Goal: Transaction & Acquisition: Purchase product/service

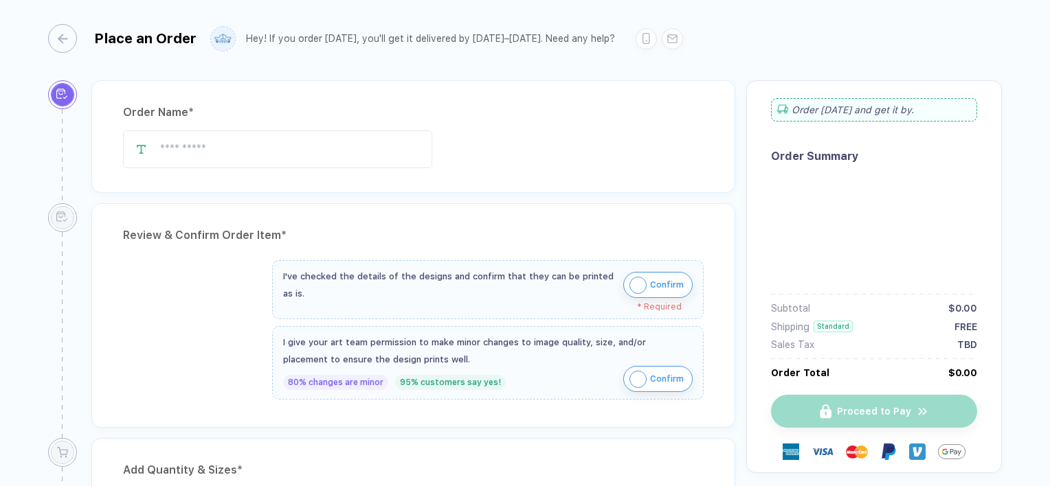
type input "**********"
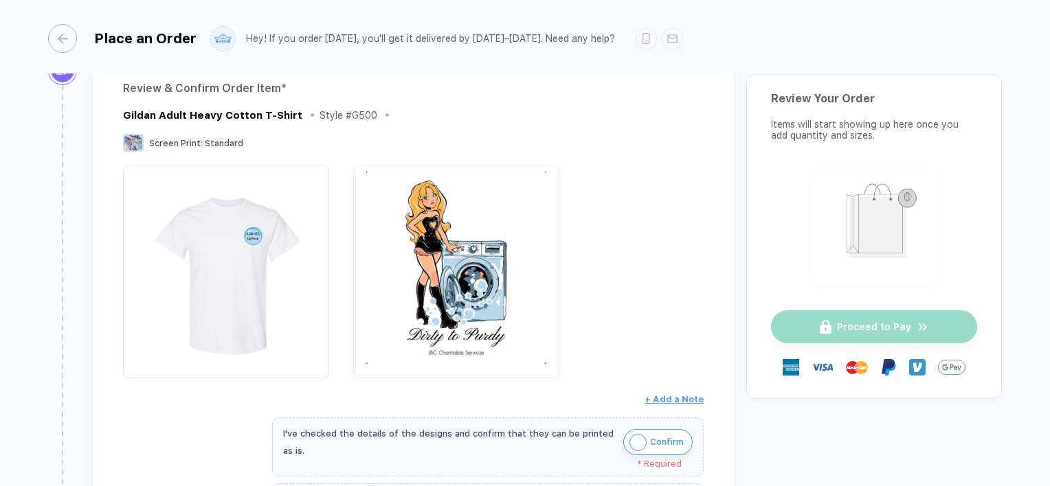
scroll to position [148, 0]
click at [429, 245] on img "button" at bounding box center [456, 267] width 192 height 192
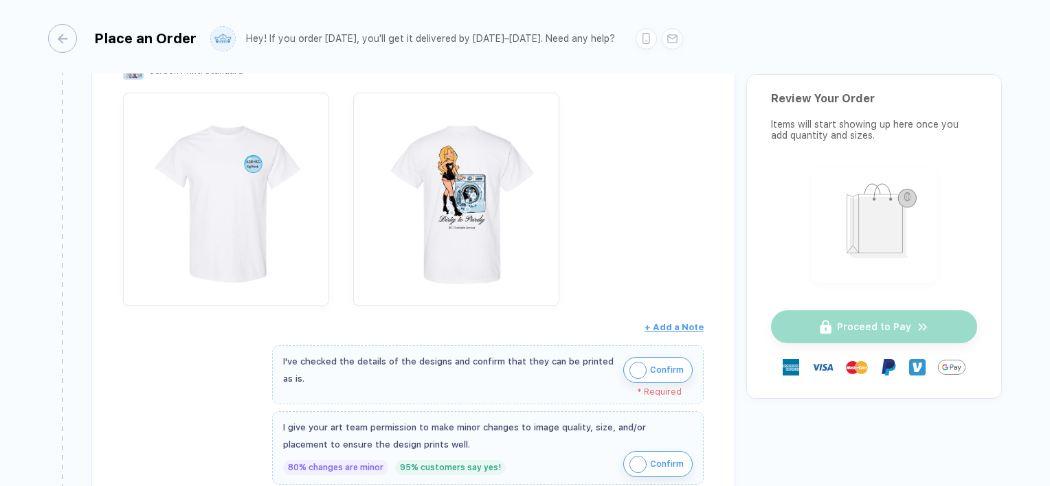
scroll to position [220, 0]
click at [632, 364] on img "button" at bounding box center [637, 369] width 17 height 17
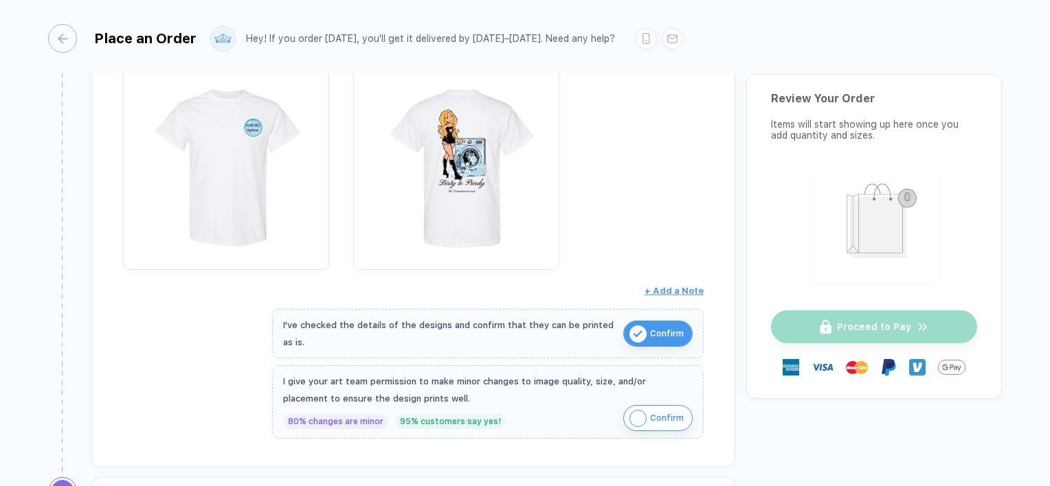
scroll to position [257, 0]
click at [631, 409] on img "button" at bounding box center [637, 417] width 17 height 17
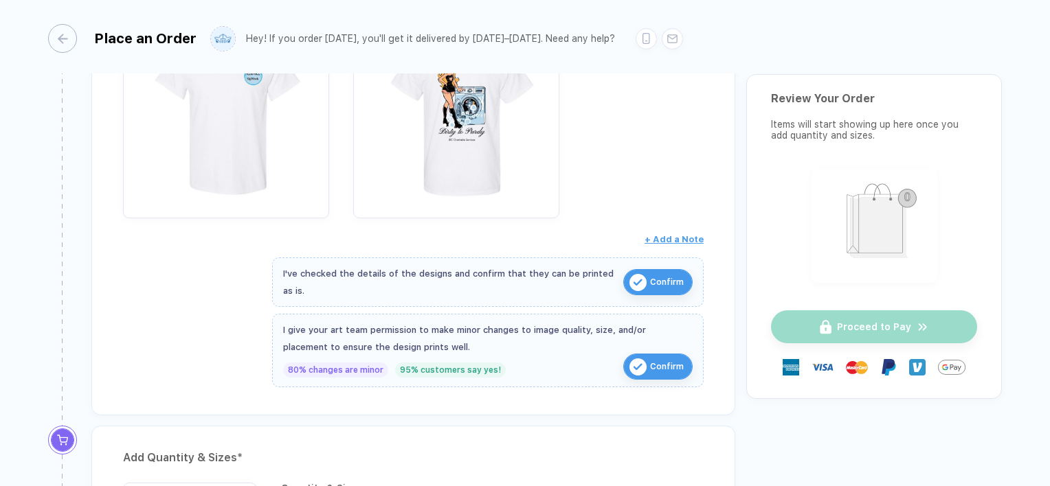
scroll to position [315, 0]
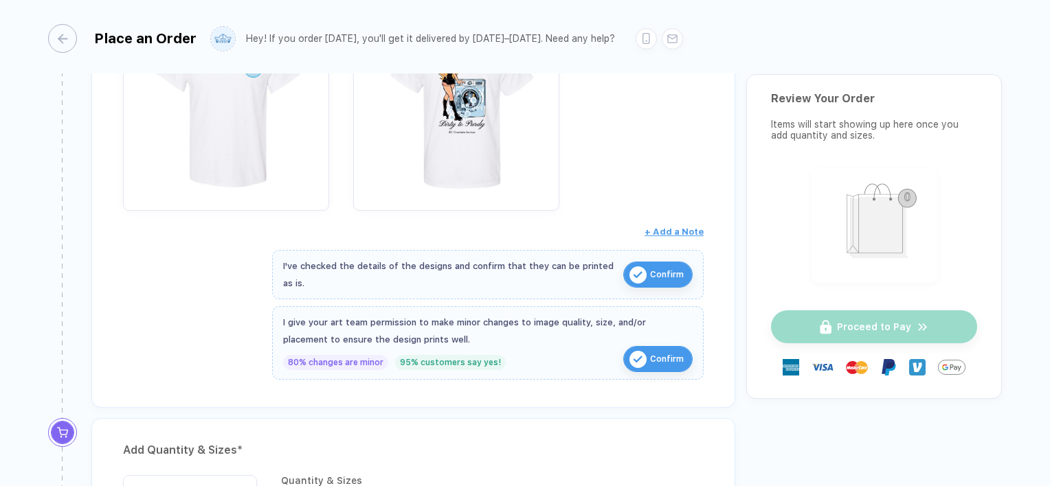
click at [634, 359] on img "button" at bounding box center [637, 359] width 17 height 17
click at [644, 272] on button "Confirm" at bounding box center [657, 275] width 69 height 26
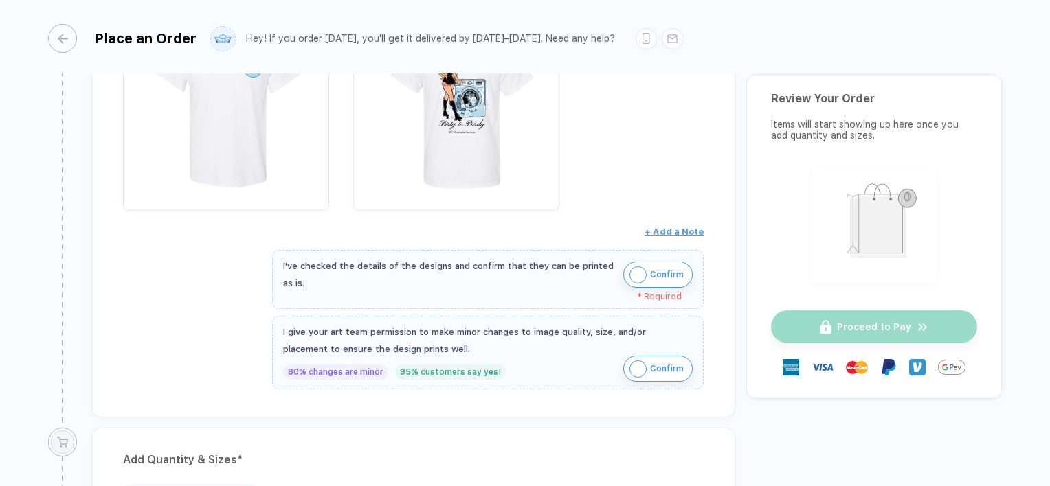
click at [644, 272] on img "button" at bounding box center [637, 275] width 17 height 17
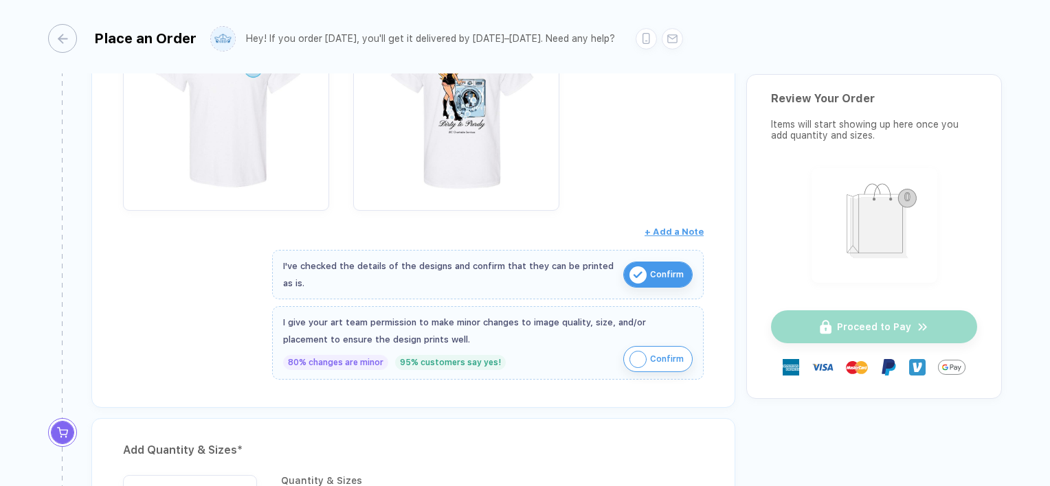
scroll to position [356, 0]
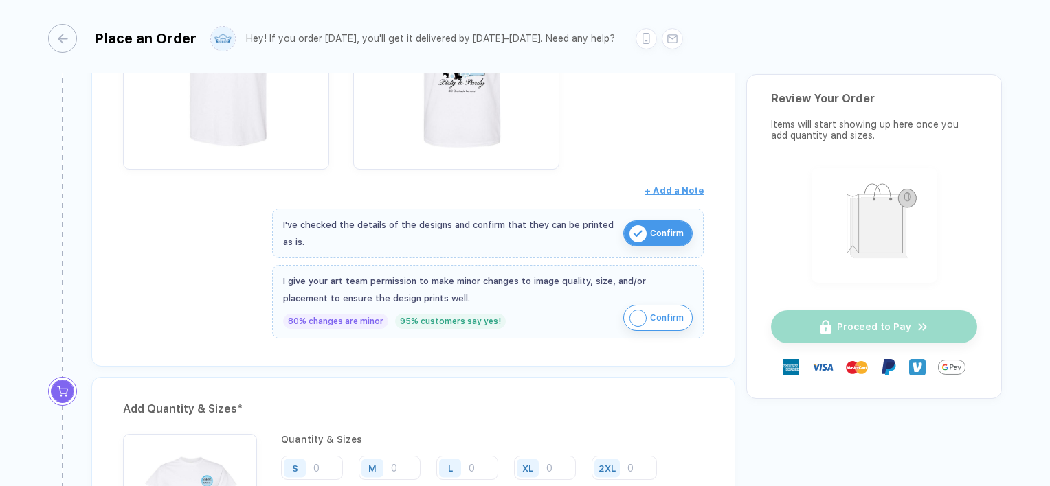
click at [638, 310] on img "button" at bounding box center [637, 318] width 17 height 17
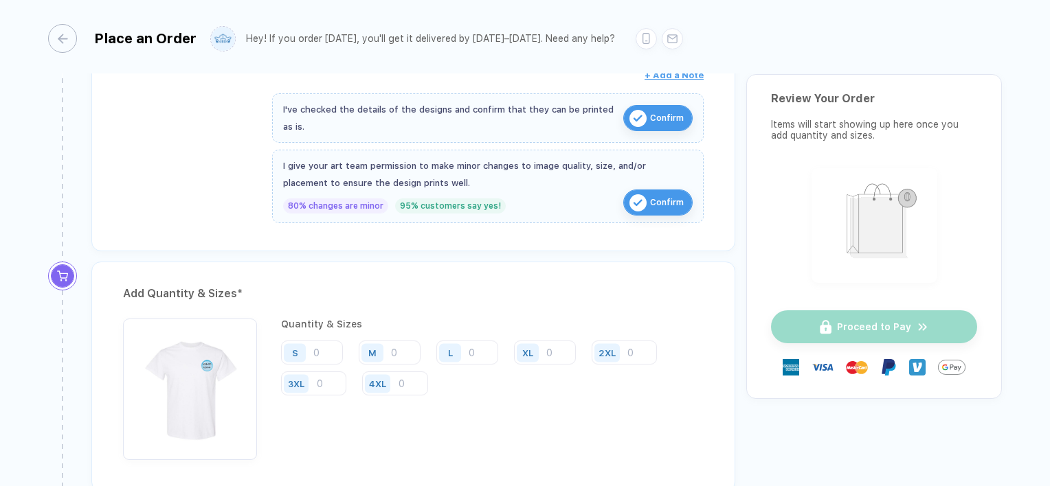
scroll to position [473, 0]
click at [292, 346] on div "S" at bounding box center [295, 351] width 6 height 10
click at [321, 346] on input "number" at bounding box center [312, 351] width 62 height 24
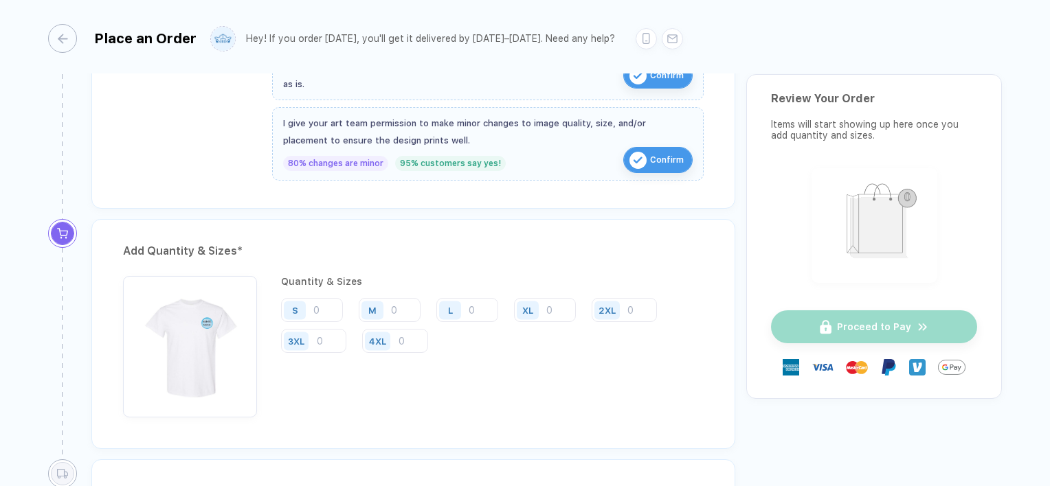
scroll to position [508, 0]
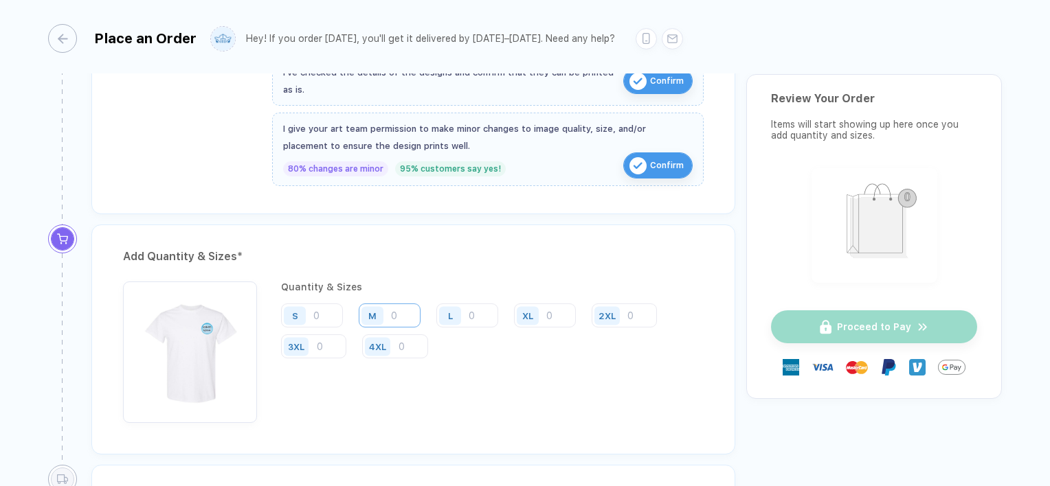
click at [412, 306] on input "number" at bounding box center [390, 316] width 62 height 24
click at [326, 306] on input "number" at bounding box center [312, 316] width 62 height 24
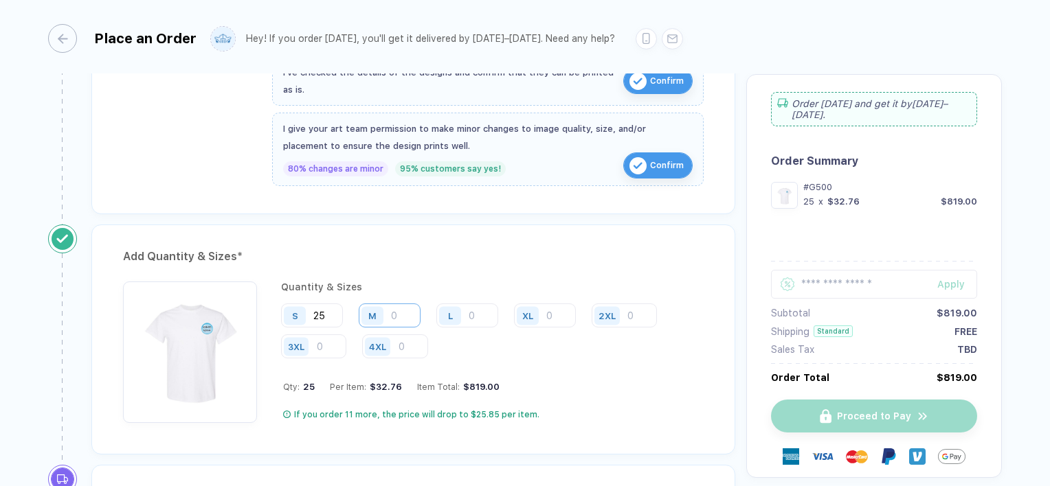
type input "25"
click at [403, 311] on input "number" at bounding box center [390, 316] width 62 height 24
type input "25"
click at [489, 310] on input "number" at bounding box center [467, 316] width 62 height 24
type input "25"
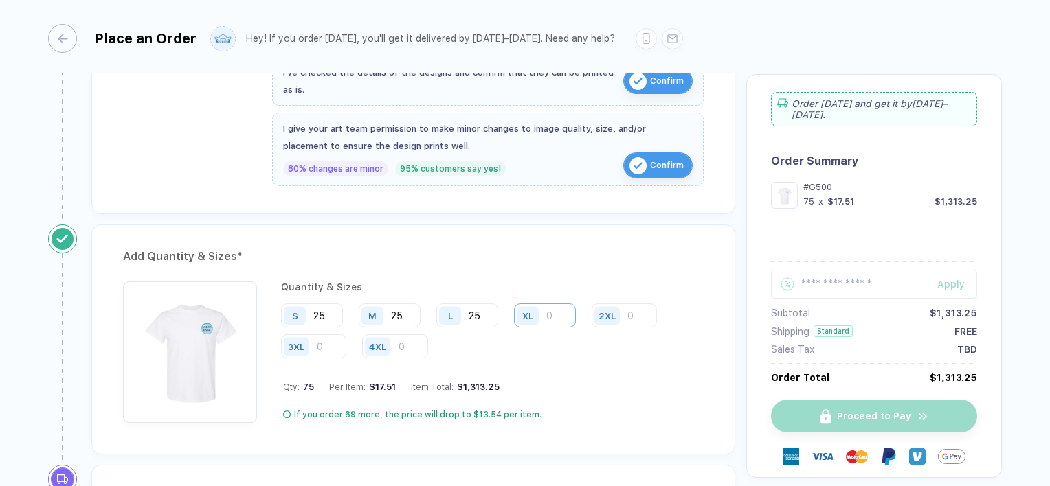
click at [548, 310] on input "number" at bounding box center [545, 316] width 62 height 24
type input "25"
click at [631, 313] on input "number" at bounding box center [623, 316] width 65 height 24
type input "25"
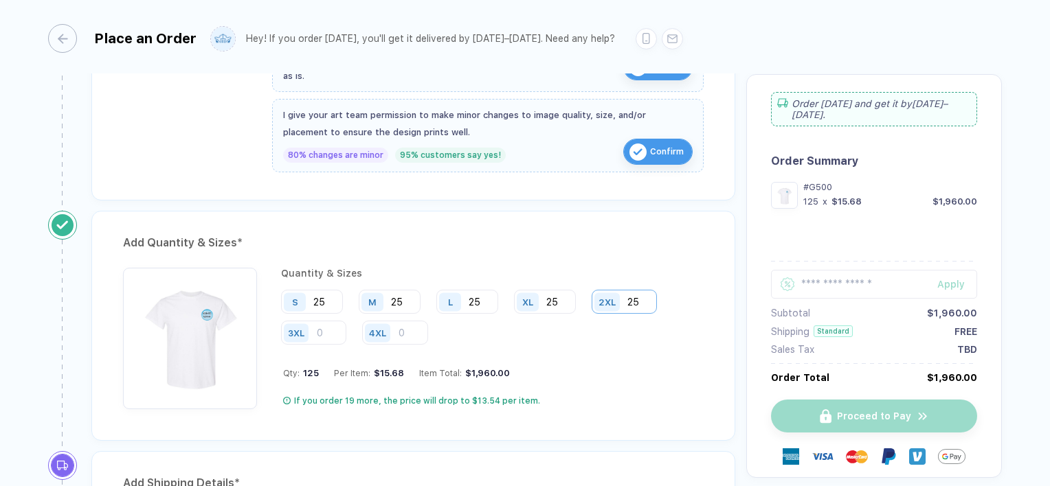
scroll to position [539, 0]
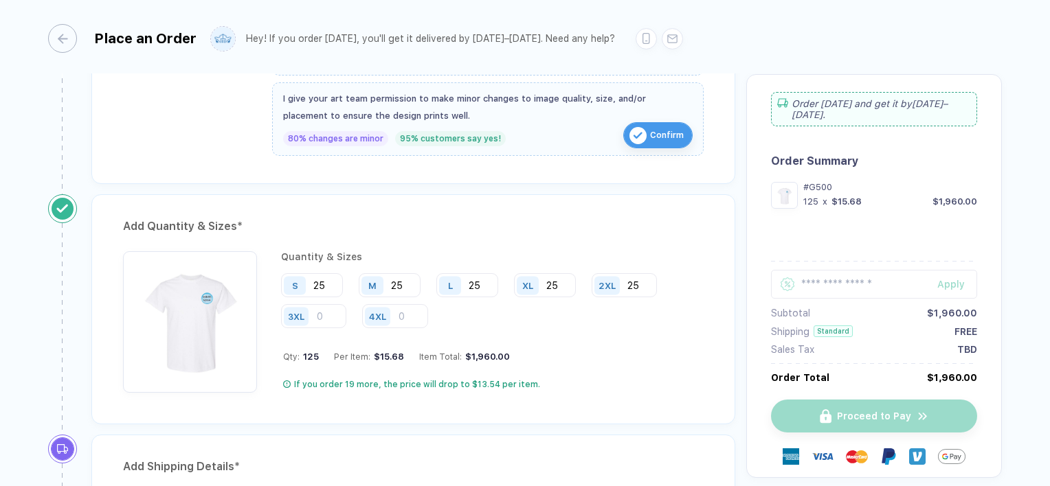
drag, startPoint x: 483, startPoint y: 282, endPoint x: 460, endPoint y: 284, distance: 22.8
click at [460, 284] on div "L 25" at bounding box center [467, 285] width 62 height 24
click at [552, 285] on input "25" at bounding box center [545, 285] width 62 height 24
click at [553, 285] on input "25" at bounding box center [545, 285] width 62 height 24
click at [563, 285] on input "25" at bounding box center [545, 285] width 62 height 24
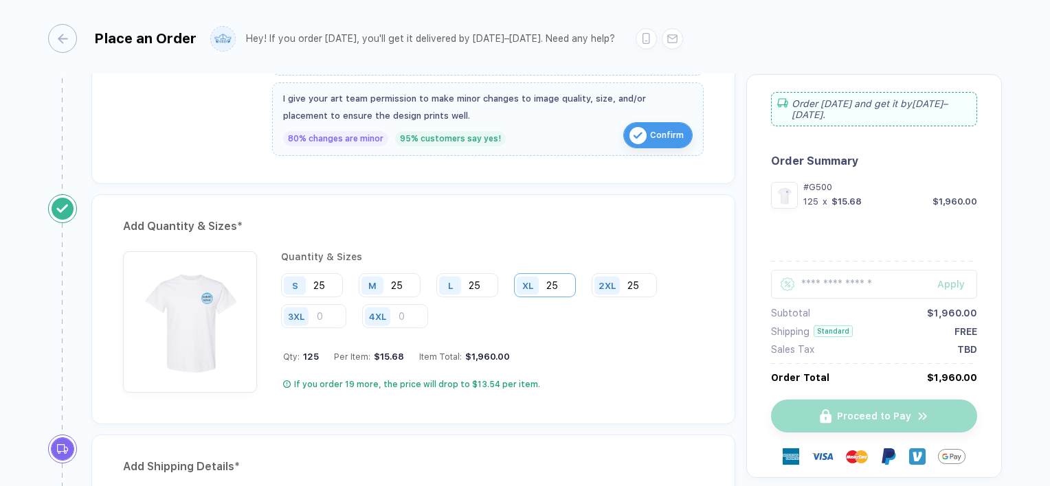
type input "2"
click at [638, 280] on input "25" at bounding box center [623, 285] width 65 height 24
type input "2"
click at [484, 282] on input "25" at bounding box center [467, 285] width 62 height 24
type input "2"
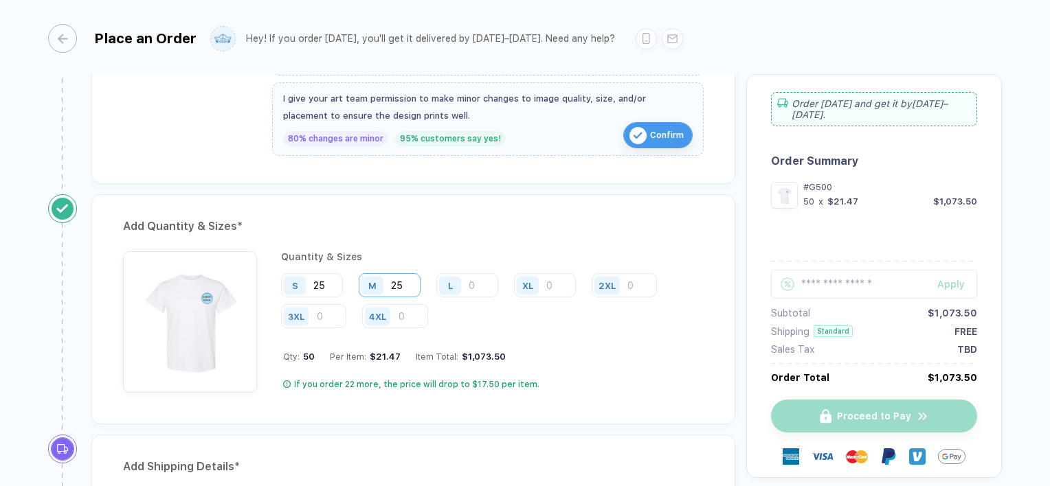
click at [407, 278] on input "25" at bounding box center [390, 285] width 62 height 24
type input "2"
click at [321, 287] on input "25" at bounding box center [312, 285] width 62 height 24
type input "2"
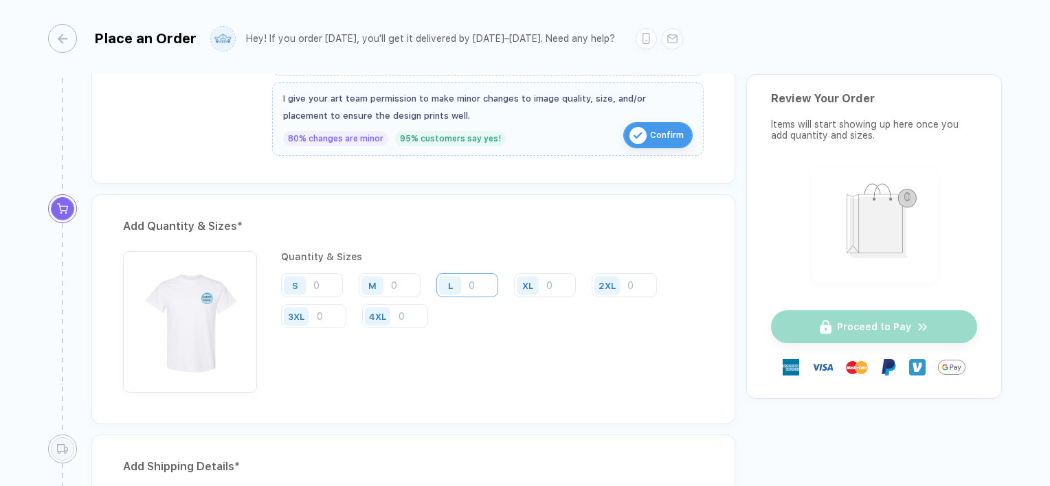
click at [468, 288] on input "number" at bounding box center [467, 285] width 62 height 24
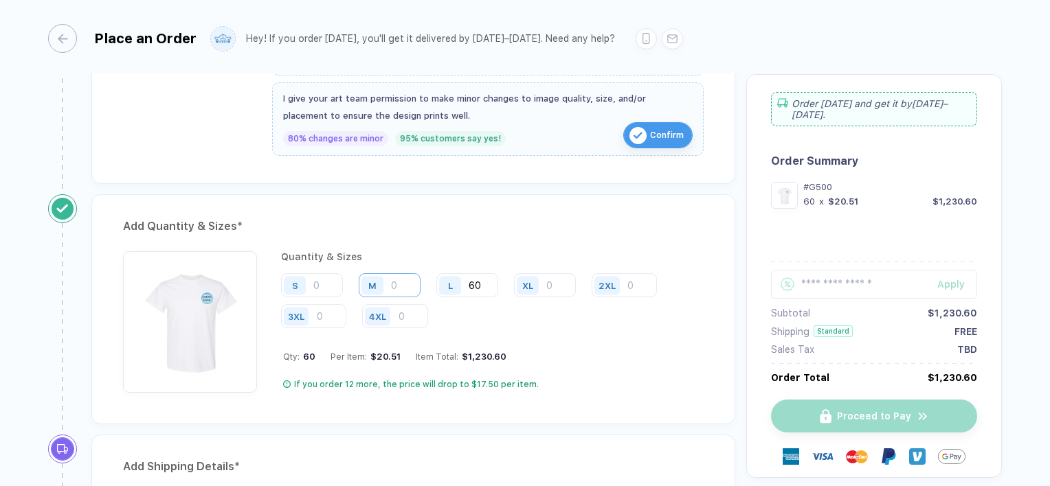
type input "60"
click at [408, 280] on input "number" at bounding box center [390, 285] width 62 height 24
type input "40"
click at [337, 278] on input "number" at bounding box center [312, 285] width 62 height 24
type input "30"
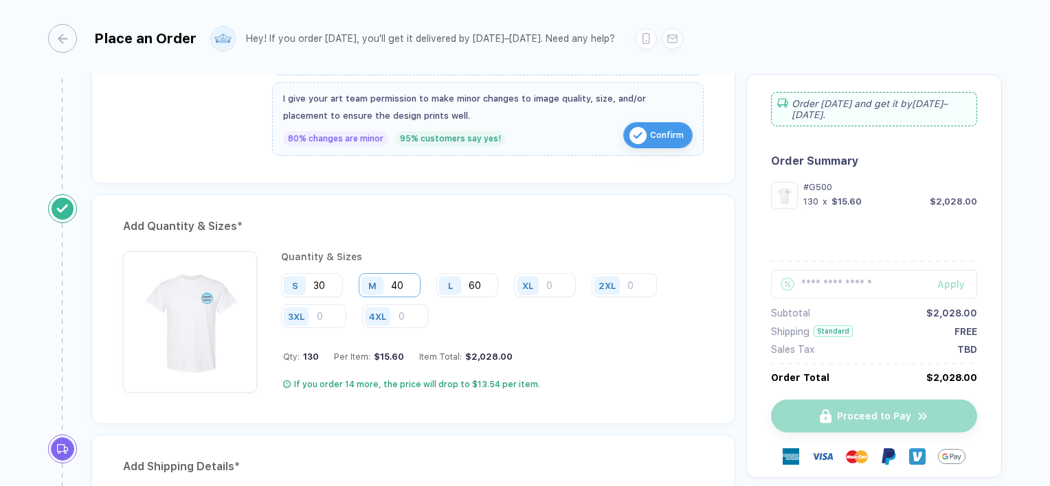
click at [403, 283] on input "40" at bounding box center [390, 285] width 62 height 24
type input "4"
type input "50"
click at [476, 280] on input "60" at bounding box center [467, 285] width 62 height 24
click at [486, 285] on input "60" at bounding box center [467, 285] width 62 height 24
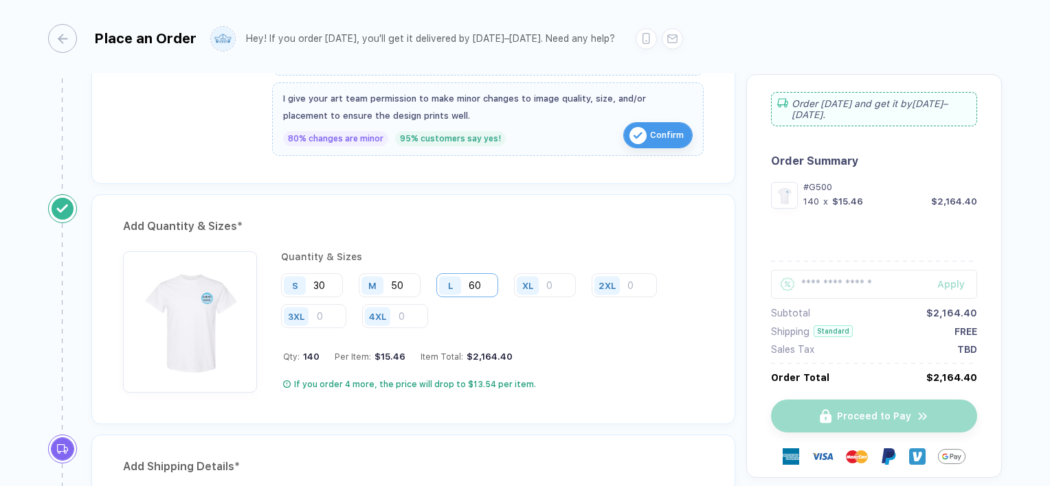
type input "6"
type input "5"
type input "45"
click at [554, 282] on input "number" at bounding box center [545, 285] width 62 height 24
type input "15"
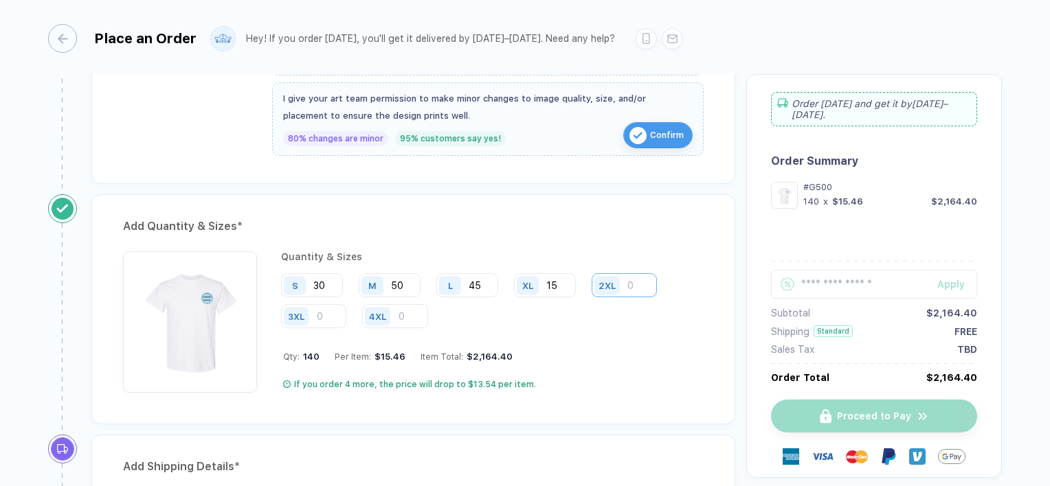
click at [629, 282] on input "number" at bounding box center [623, 285] width 65 height 24
type input "10"
click at [418, 279] on input "50" at bounding box center [390, 285] width 62 height 24
type input "5"
type input "40"
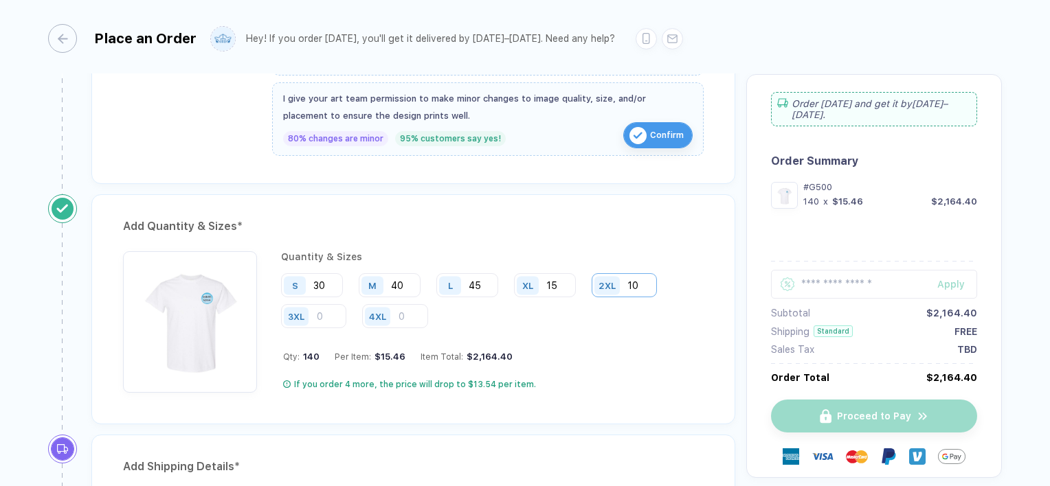
click at [646, 286] on input "10" at bounding box center [623, 285] width 65 height 24
click at [558, 278] on input "15" at bounding box center [545, 285] width 62 height 24
type input "1"
type input "25"
click at [407, 275] on input "40" at bounding box center [390, 285] width 62 height 24
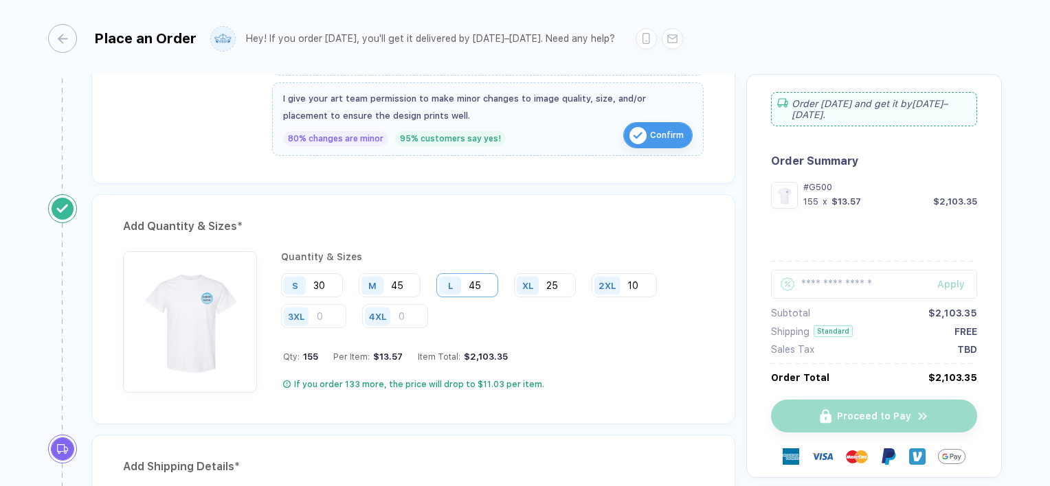
type input "45"
click at [496, 282] on input "45" at bounding box center [467, 285] width 62 height 24
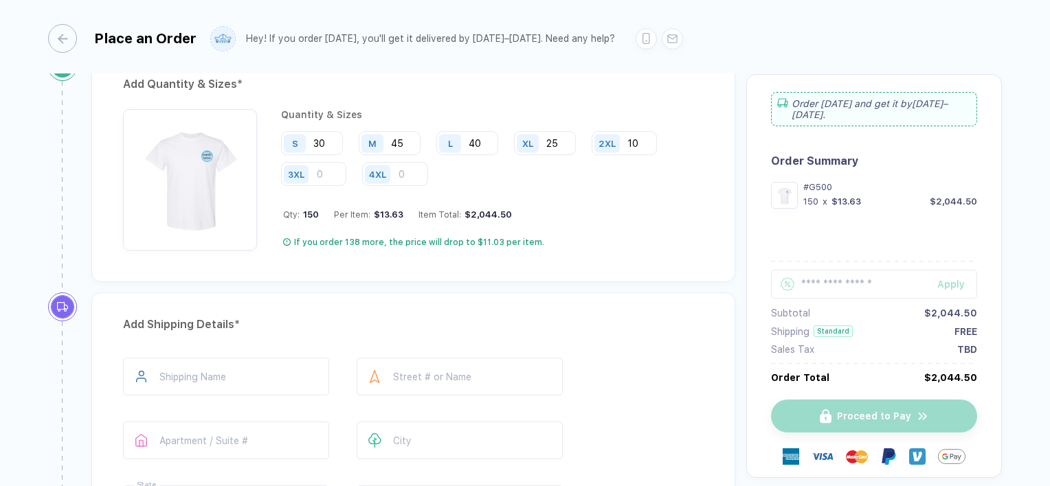
scroll to position [681, 0]
type input "40"
click at [226, 371] on input "text" at bounding box center [226, 376] width 206 height 38
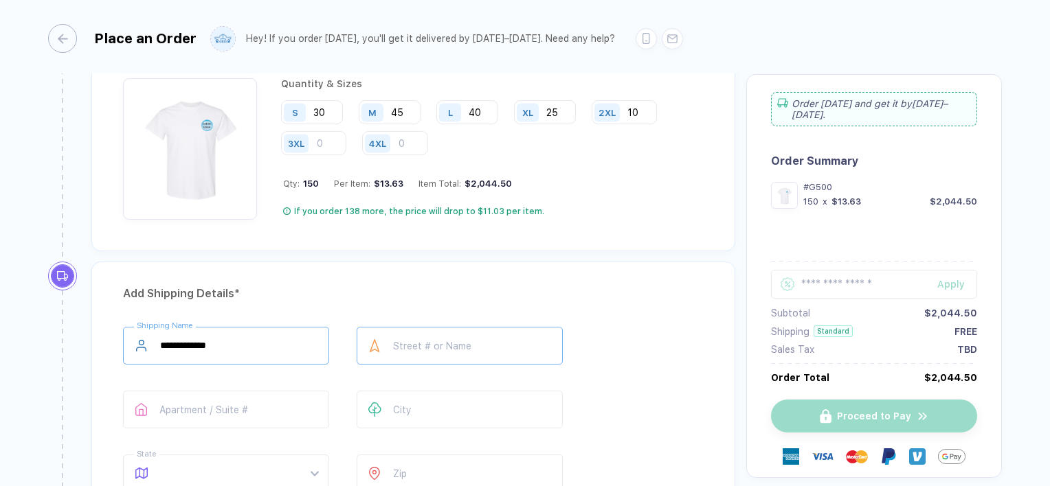
type input "**********"
click at [410, 340] on input "text" at bounding box center [460, 346] width 206 height 38
type input "**********"
click at [457, 401] on input "text" at bounding box center [460, 410] width 206 height 38
type input "**********"
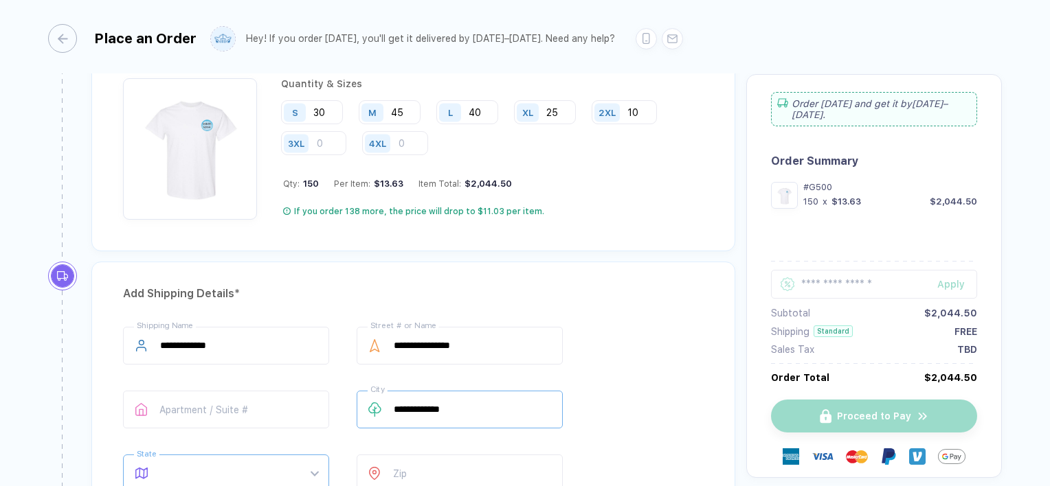
scroll to position [0, 0]
click at [616, 393] on div "**********" at bounding box center [413, 412] width 580 height 171
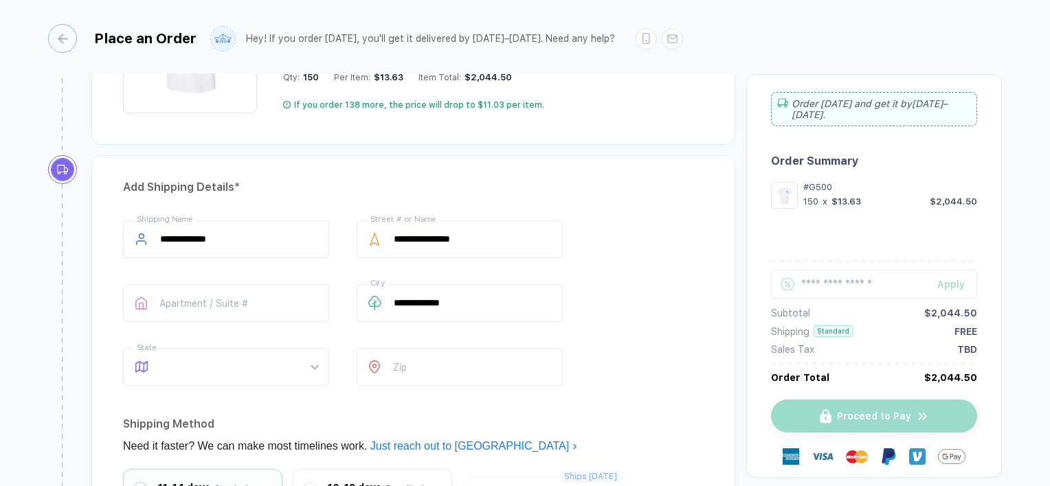
scroll to position [819, 0]
click at [310, 354] on span at bounding box center [239, 366] width 158 height 36
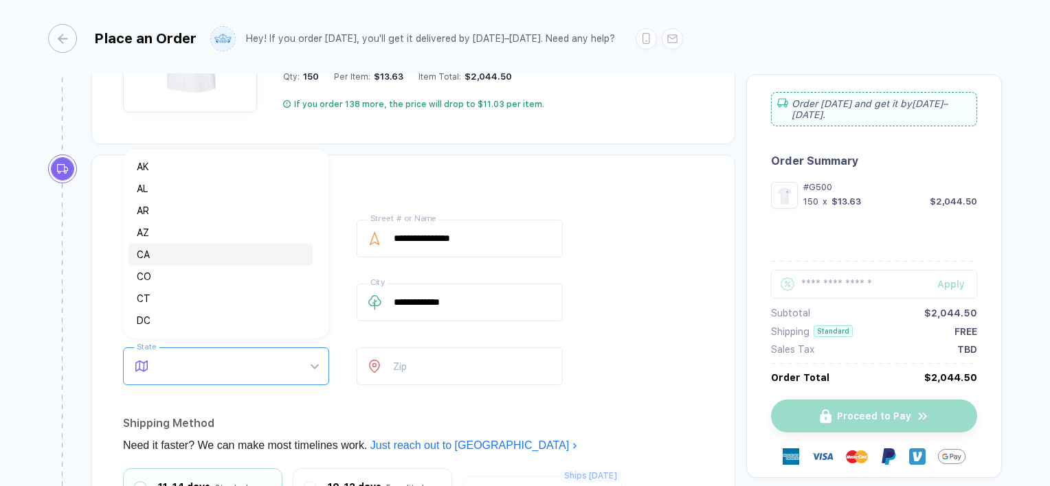
click at [164, 253] on div "CA" at bounding box center [221, 254] width 168 height 15
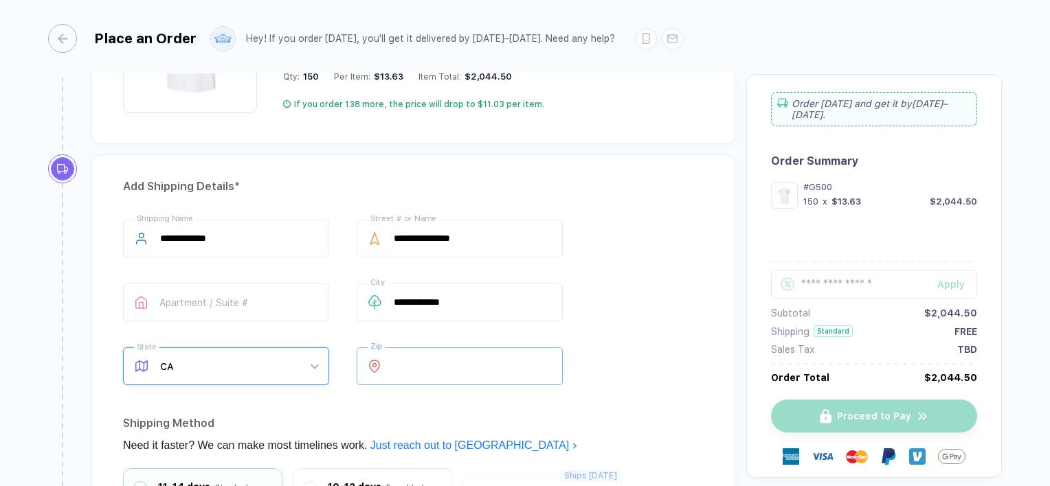
click at [427, 350] on input "number" at bounding box center [460, 367] width 206 height 38
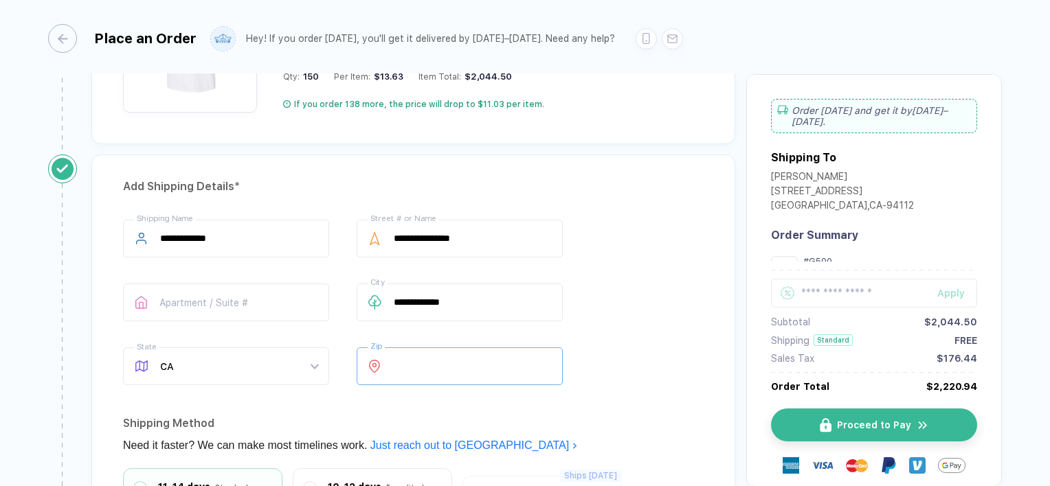
type input "*****"
click at [654, 338] on div "**********" at bounding box center [413, 305] width 580 height 171
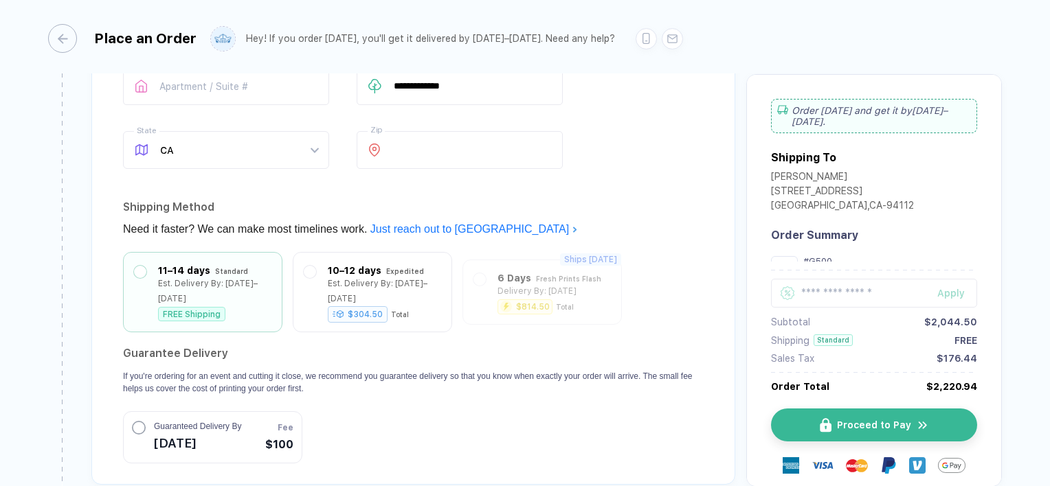
scroll to position [1035, 0]
click at [207, 432] on span "[DATE]" at bounding box center [197, 443] width 87 height 22
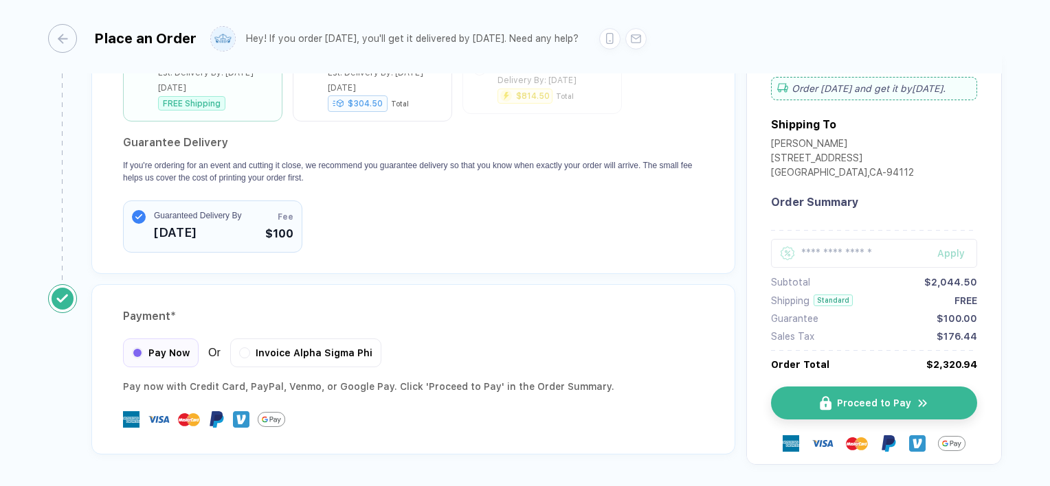
scroll to position [1247, 0]
click at [295, 345] on span "Invoice Alpha Sigma Phi" at bounding box center [314, 350] width 117 height 11
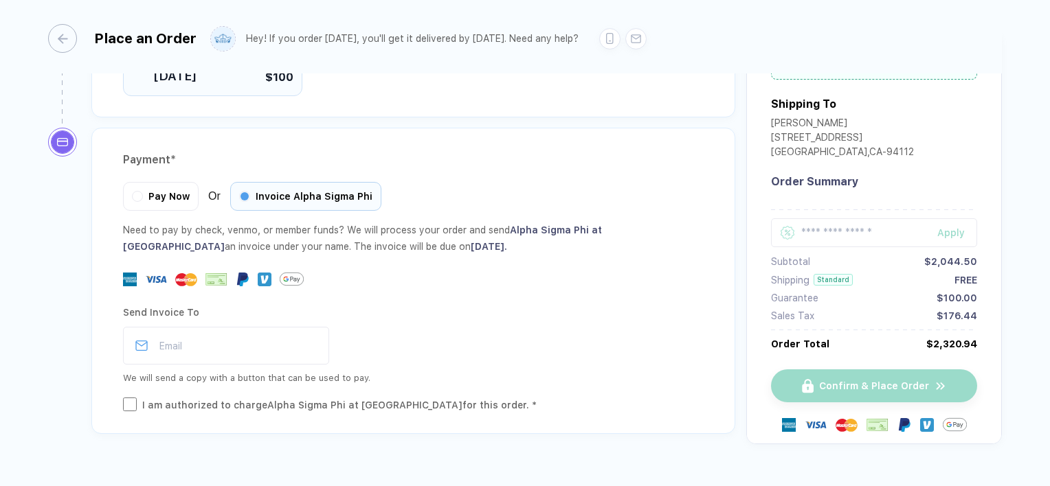
scroll to position [1407, 0]
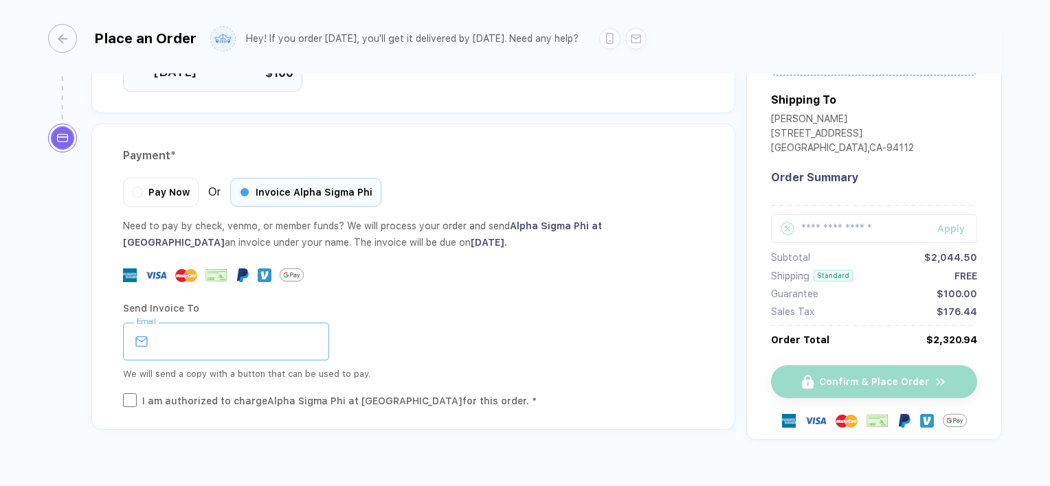
click at [275, 323] on input "email" at bounding box center [226, 342] width 206 height 38
type input "**********"
click at [240, 394] on div "I am authorized to charge Alpha Sigma Phi at [GEOGRAPHIC_DATA] for this order. *" at bounding box center [339, 401] width 394 height 15
click at [442, 366] on div "We will send a copy with a button that can be used to pay." at bounding box center [413, 374] width 580 height 16
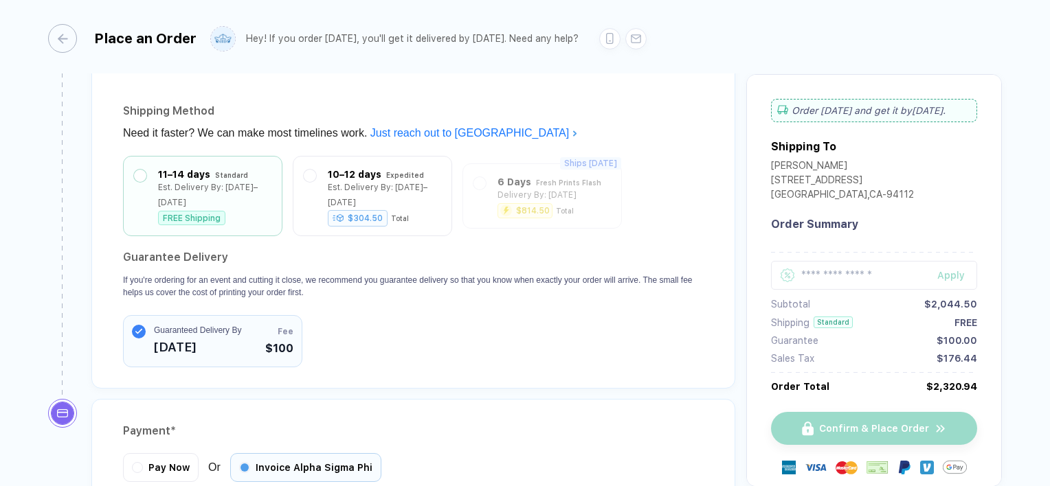
scroll to position [1412, 0]
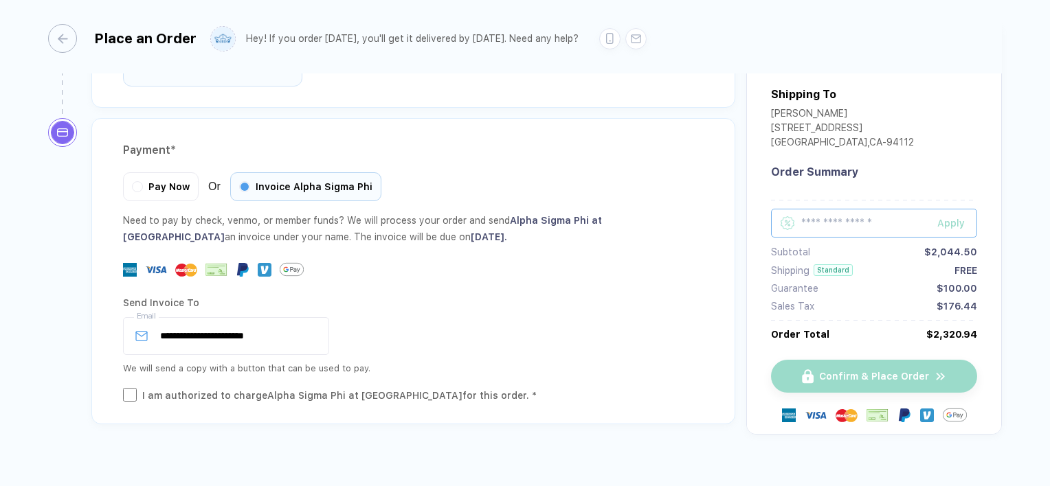
click at [833, 209] on input "text" at bounding box center [874, 223] width 206 height 29
type input "*"
click at [529, 317] on div "**********" at bounding box center [413, 336] width 580 height 38
click at [817, 360] on div "Confirm & Place Order" at bounding box center [874, 376] width 206 height 33
click at [226, 328] on input "**********" at bounding box center [226, 336] width 206 height 38
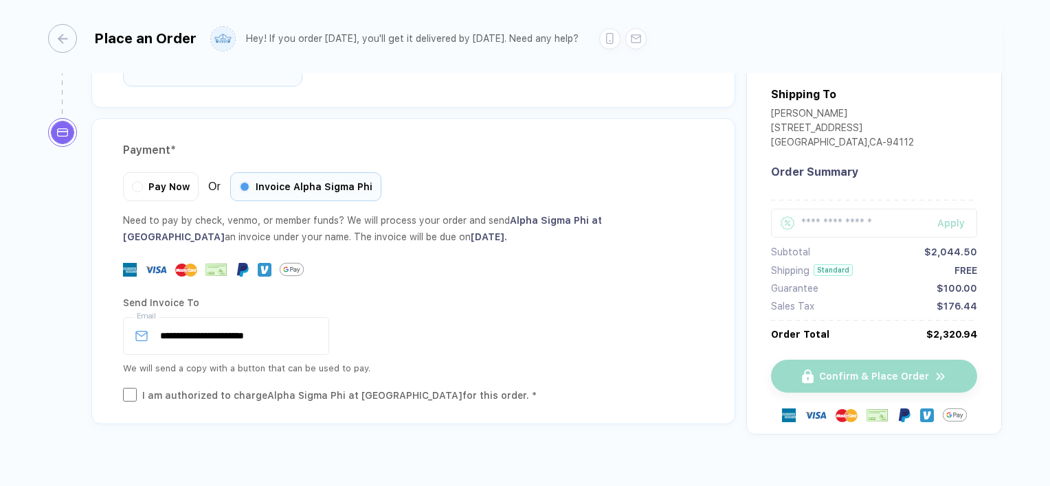
click at [362, 292] on div "**********" at bounding box center [413, 334] width 580 height 85
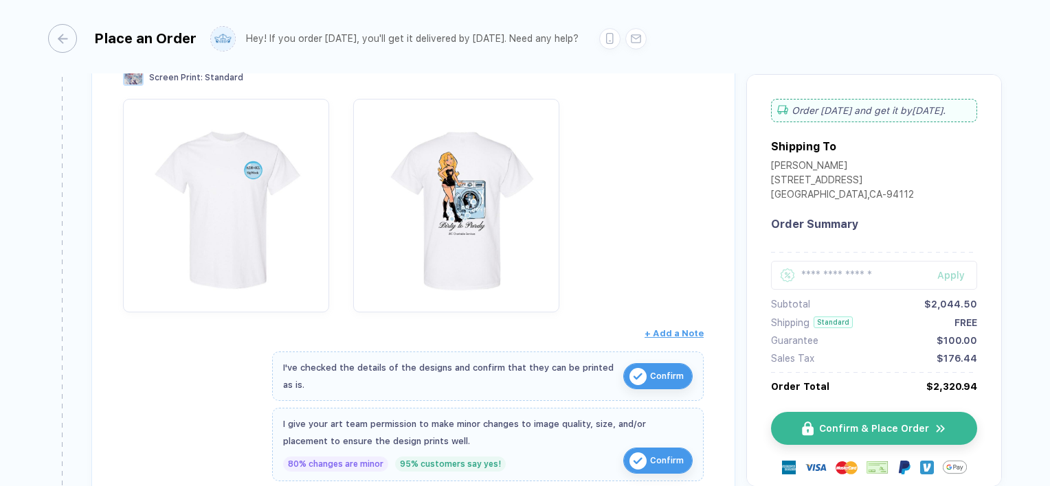
scroll to position [233, 0]
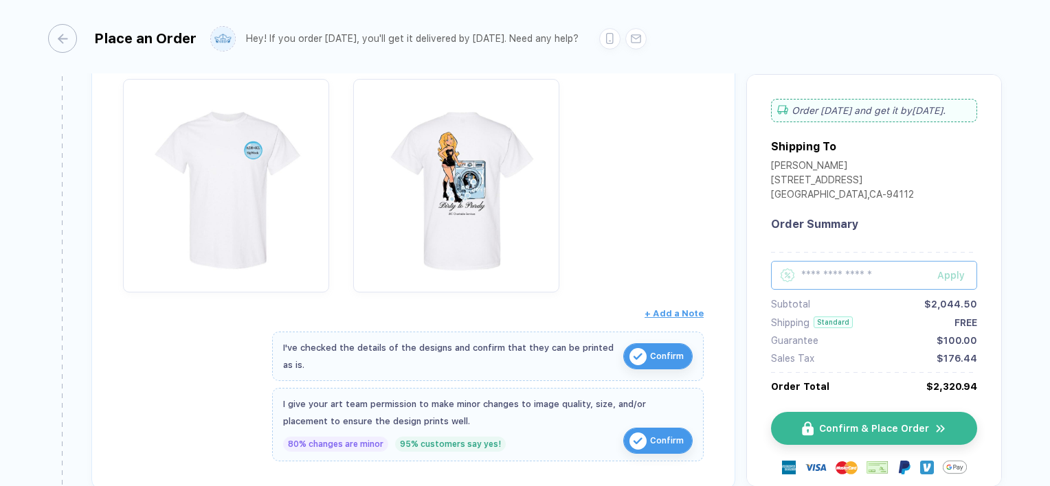
click at [836, 267] on input "text" at bounding box center [874, 275] width 206 height 29
type input "*****"
click at [932, 272] on button "Apply" at bounding box center [948, 275] width 57 height 29
drag, startPoint x: 877, startPoint y: 262, endPoint x: 739, endPoint y: 279, distance: 139.1
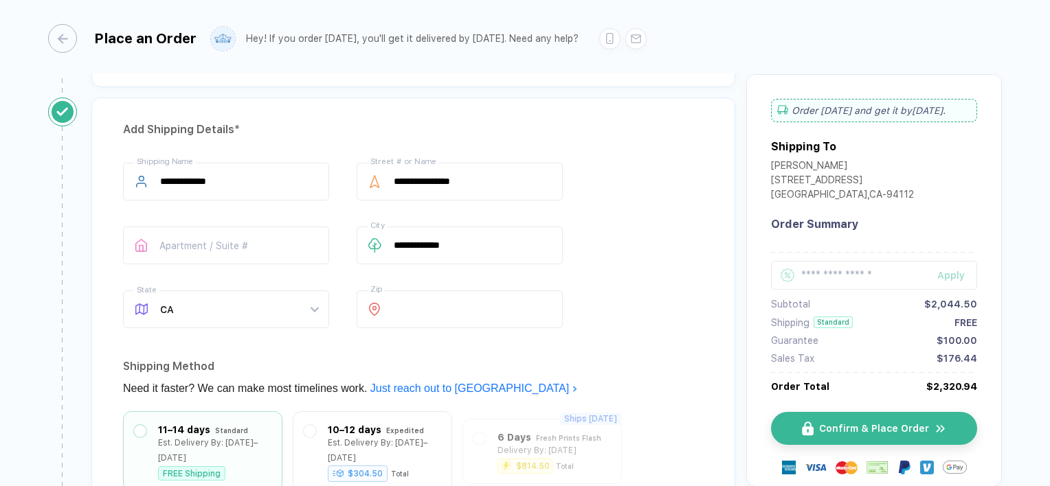
scroll to position [878, 0]
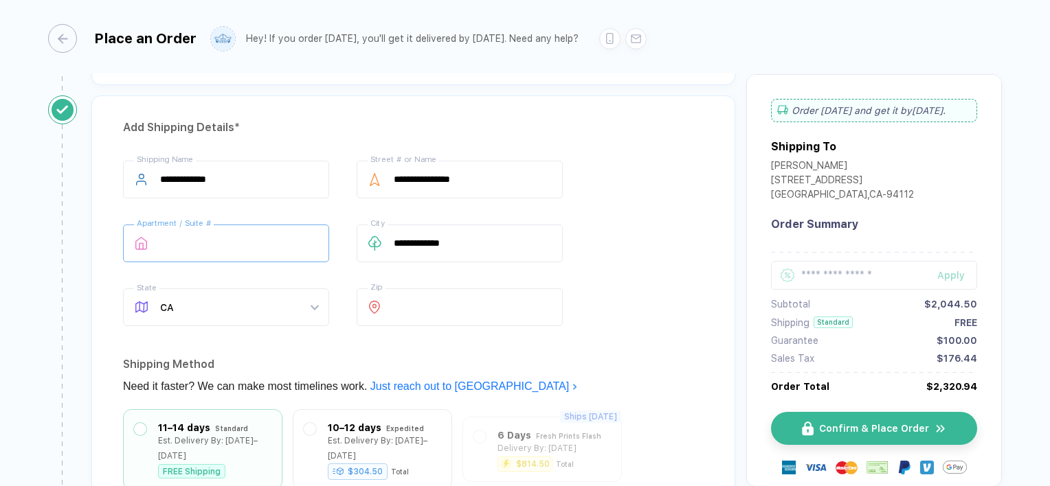
click at [242, 239] on input "text" at bounding box center [226, 244] width 206 height 38
click at [666, 354] on div "Shipping Method" at bounding box center [413, 365] width 580 height 22
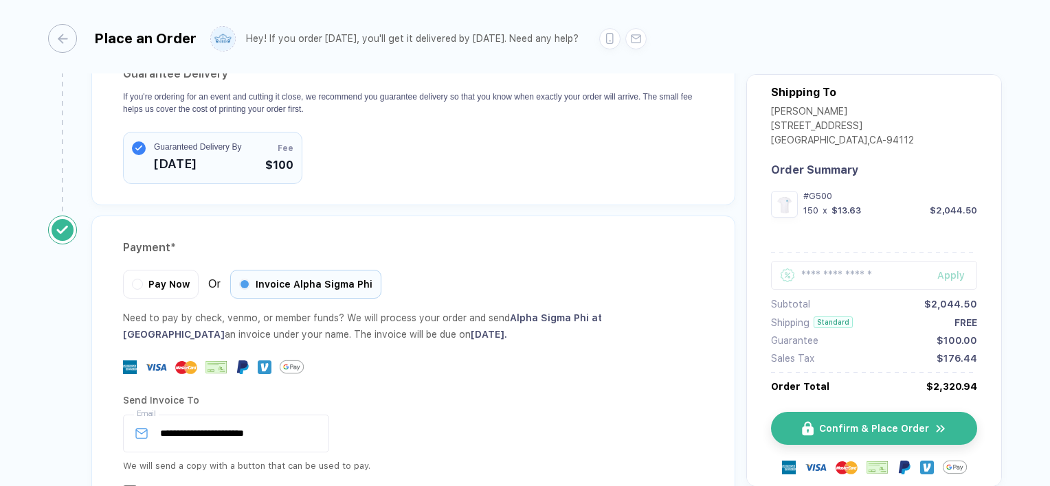
scroll to position [1412, 0]
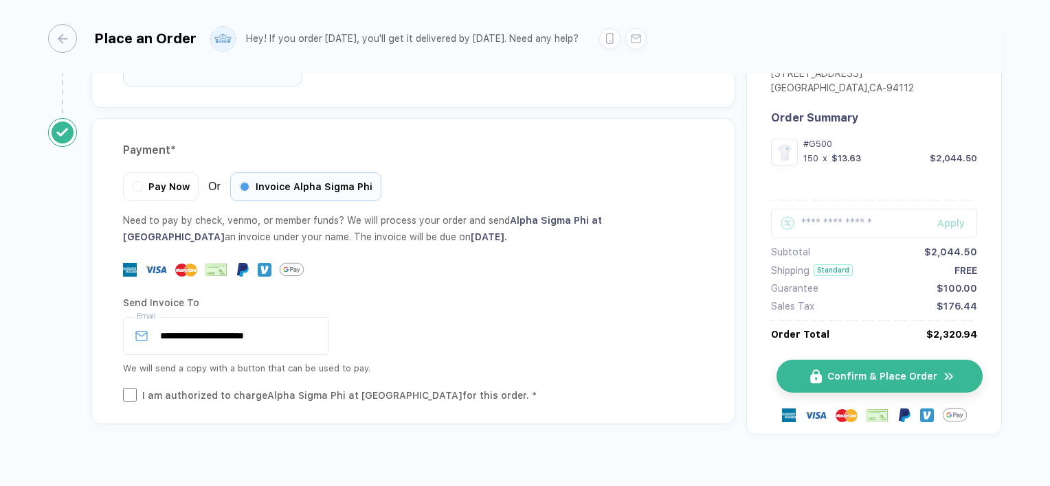
click at [881, 371] on span "Confirm & Place Order" at bounding box center [882, 376] width 110 height 11
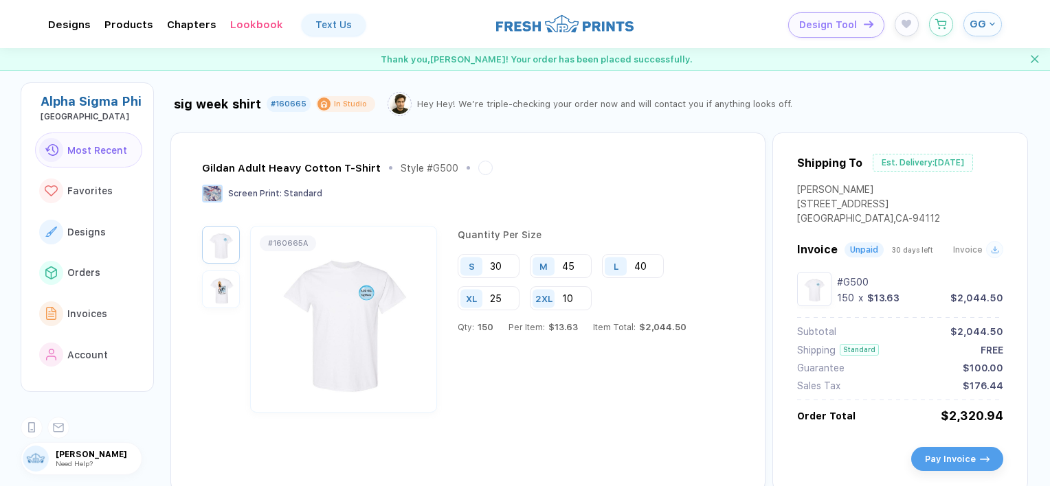
click at [224, 291] on img "button" at bounding box center [220, 289] width 31 height 31
